Goal: Obtain resource: Download file/media

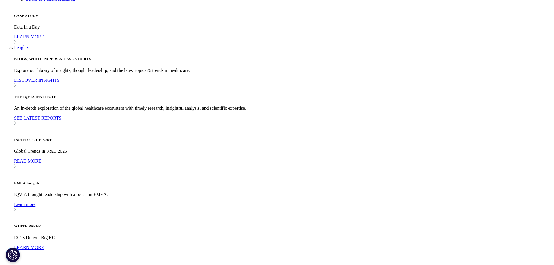
scroll to position [1708, 0]
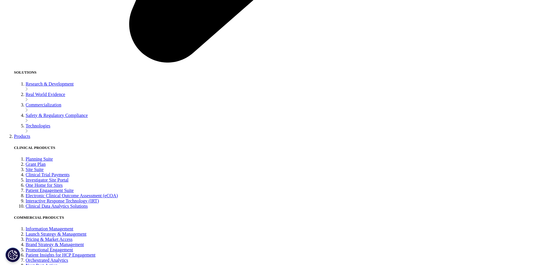
scroll to position [1331, 0]
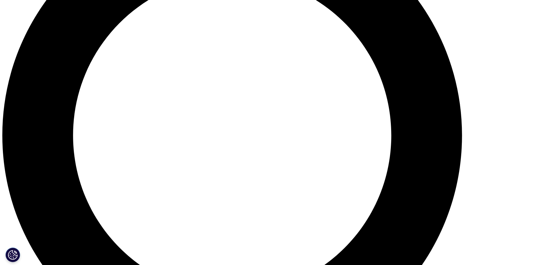
scroll to position [727, 0]
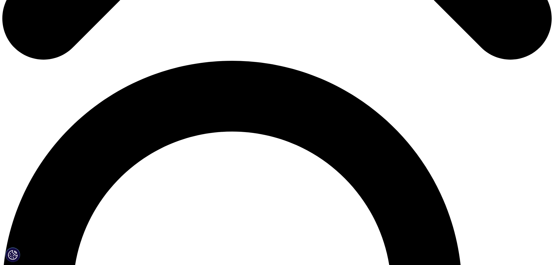
scroll to position [494, 0]
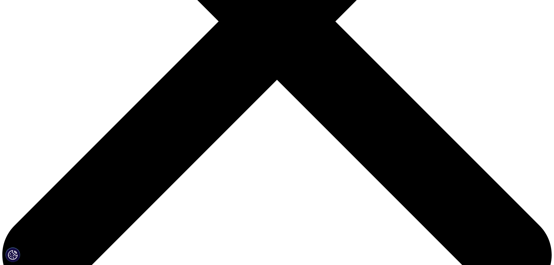
scroll to position [233, 0]
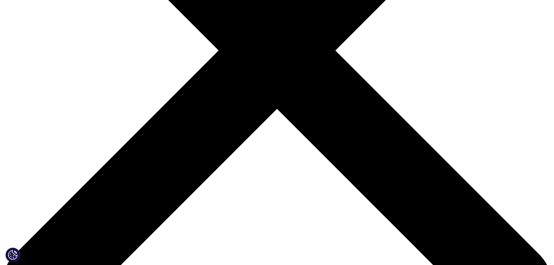
type input "Eric"
type input "Zhu"
type input "ericzhu09@gmail.com"
select select "[GEOGRAPHIC_DATA]"
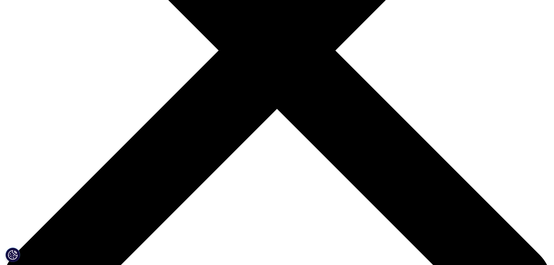
type input "eric.zhu@clearviewhcp.com"
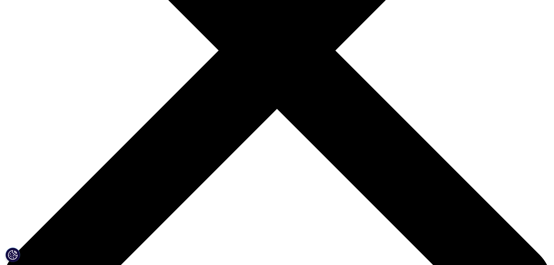
scroll to position [0, 0]
type input "EM"
type input "CVHCP"
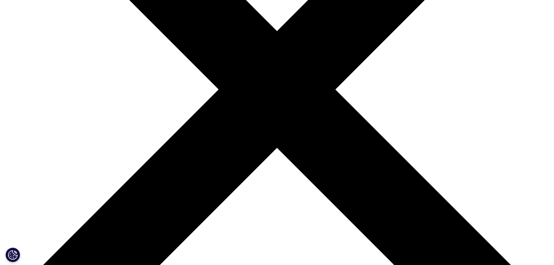
scroll to position [146, 0]
